Goal: Task Accomplishment & Management: Manage account settings

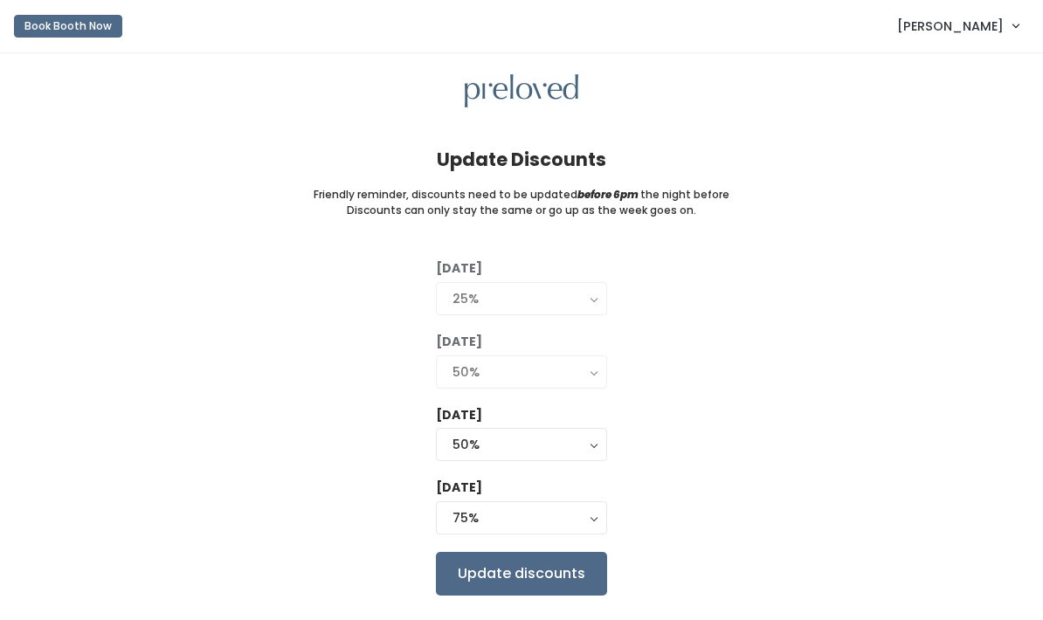
click at [530, 69] on div "Update Discounts Friendly reminder, discounts need to be updated before 6pm the…" at bounding box center [521, 334] width 1043 height 563
click at [548, 86] on img at bounding box center [522, 91] width 114 height 34
click at [946, 10] on link "[PERSON_NAME]" at bounding box center [957, 26] width 156 height 38
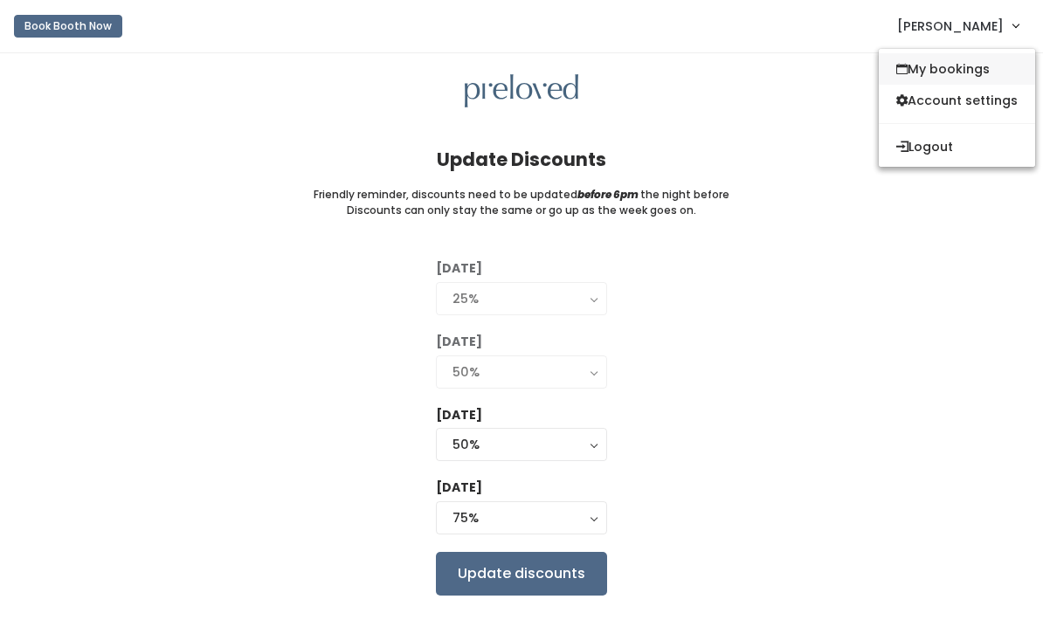
click at [941, 75] on link "My bookings" at bounding box center [957, 68] width 156 height 31
